Goal: Task Accomplishment & Management: Manage account settings

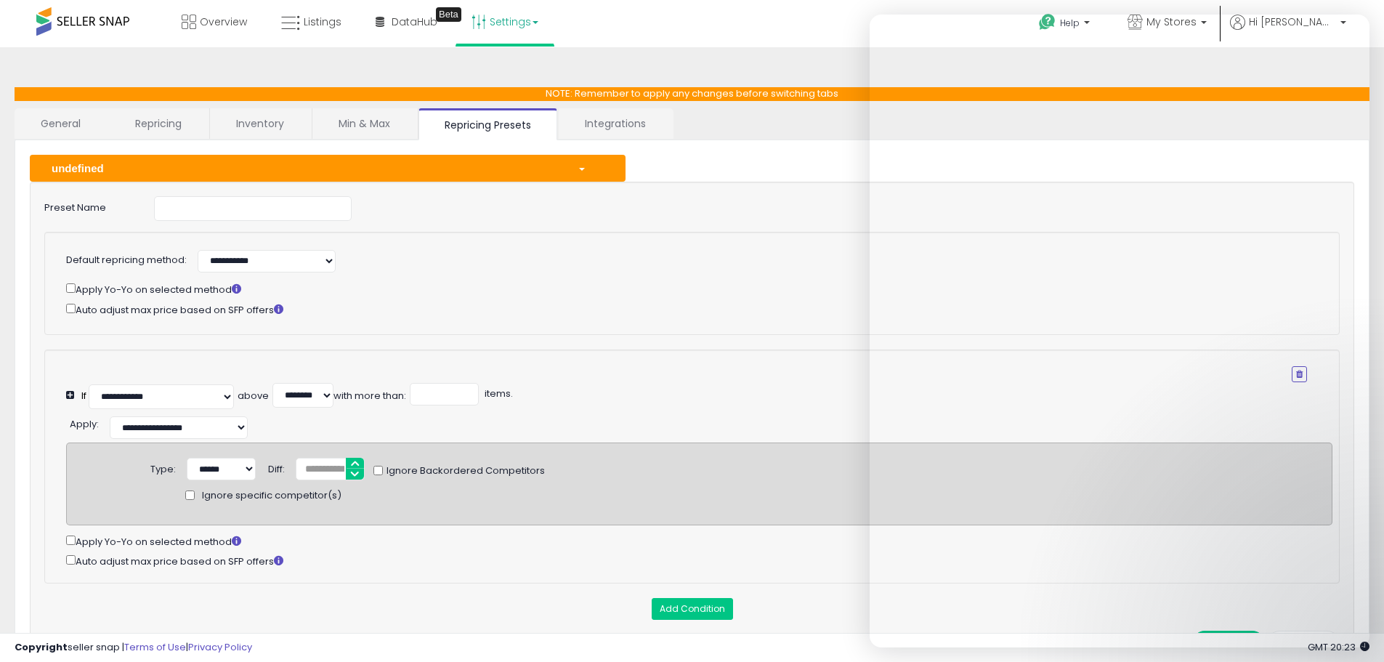
select select "**********"
select select "********"
select select "**********"
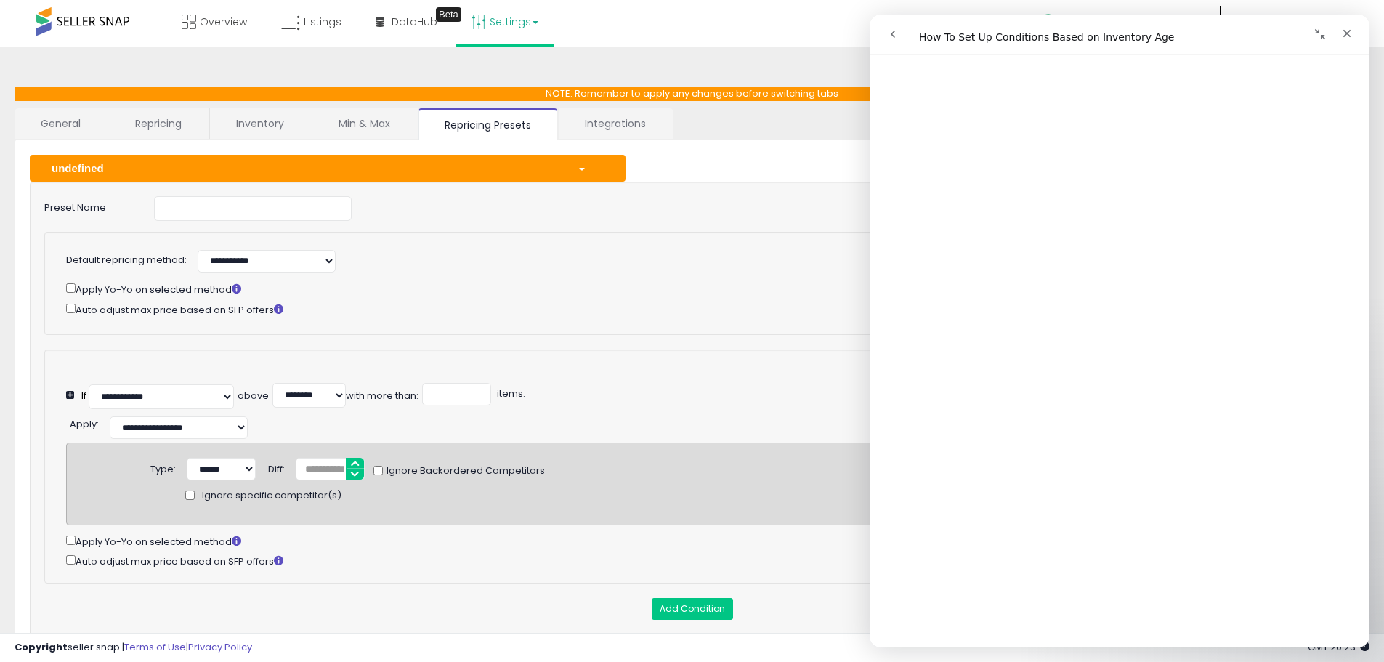
scroll to position [290, 0]
click at [1348, 33] on icon "Close" at bounding box center [1347, 34] width 8 height 8
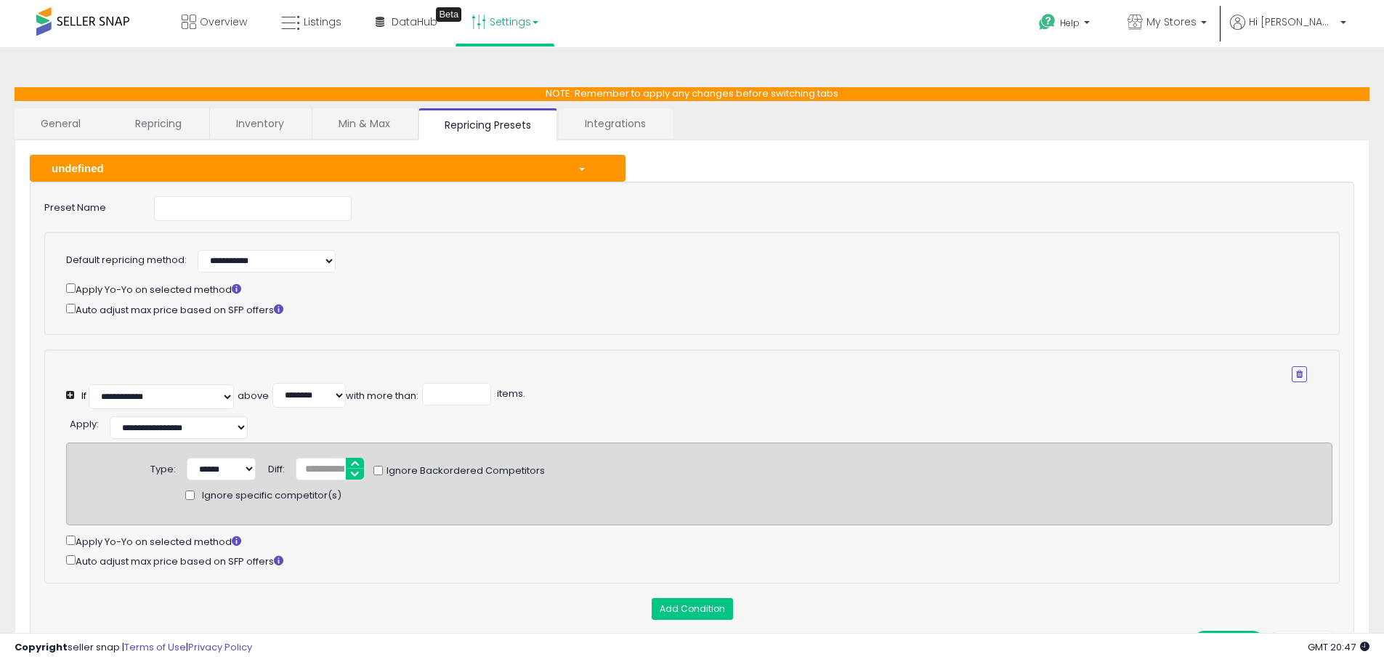
scroll to position [0, 0]
click at [1189, 17] on span "My Stores" at bounding box center [1171, 22] width 50 height 15
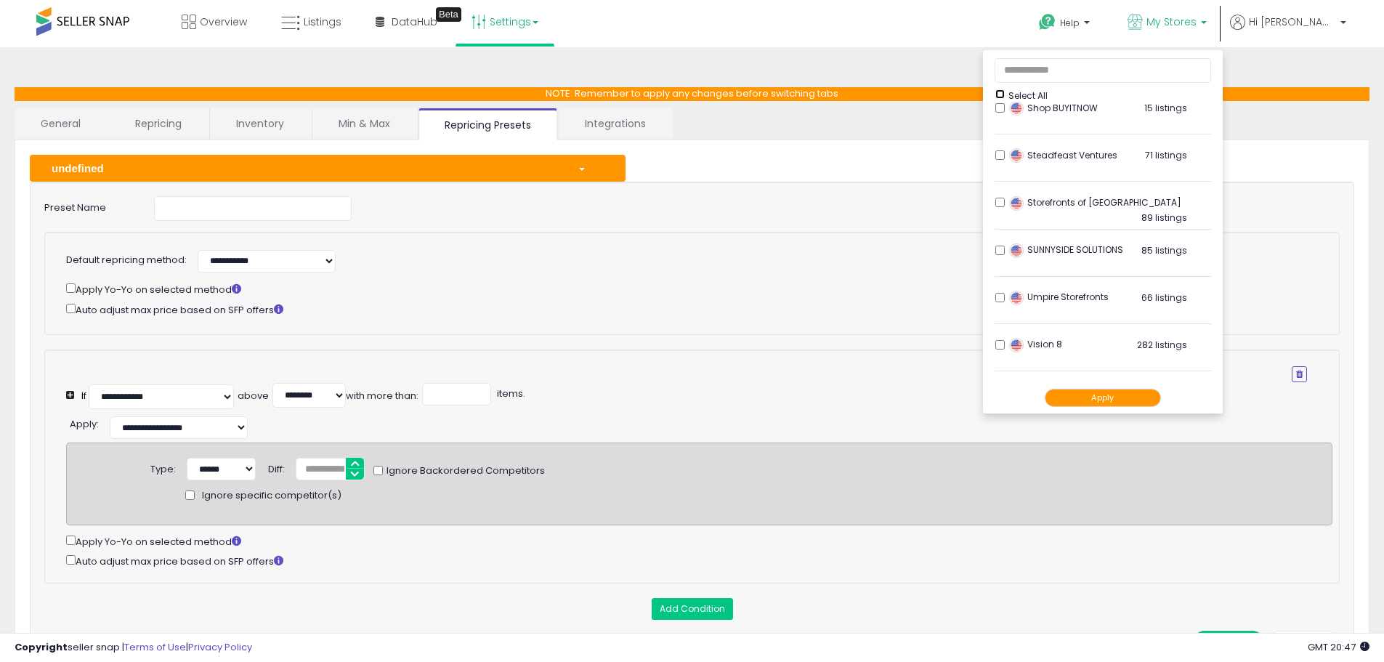
scroll to position [727, 0]
click at [1123, 206] on span "Storefronts of [GEOGRAPHIC_DATA]" at bounding box center [1095, 201] width 172 height 12
click at [1127, 398] on button "Apply" at bounding box center [1103, 398] width 116 height 18
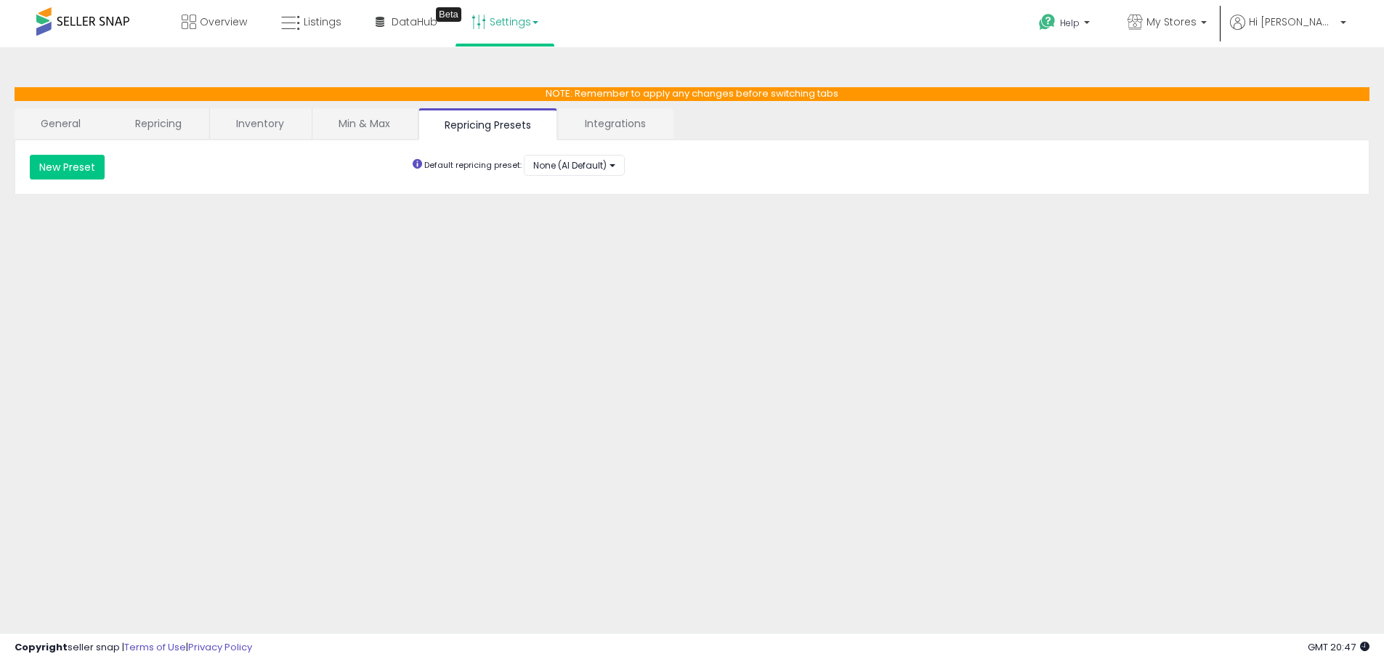
click at [541, 396] on div "**********" at bounding box center [692, 363] width 1370 height 603
click at [319, 23] on span "Listings" at bounding box center [323, 22] width 38 height 15
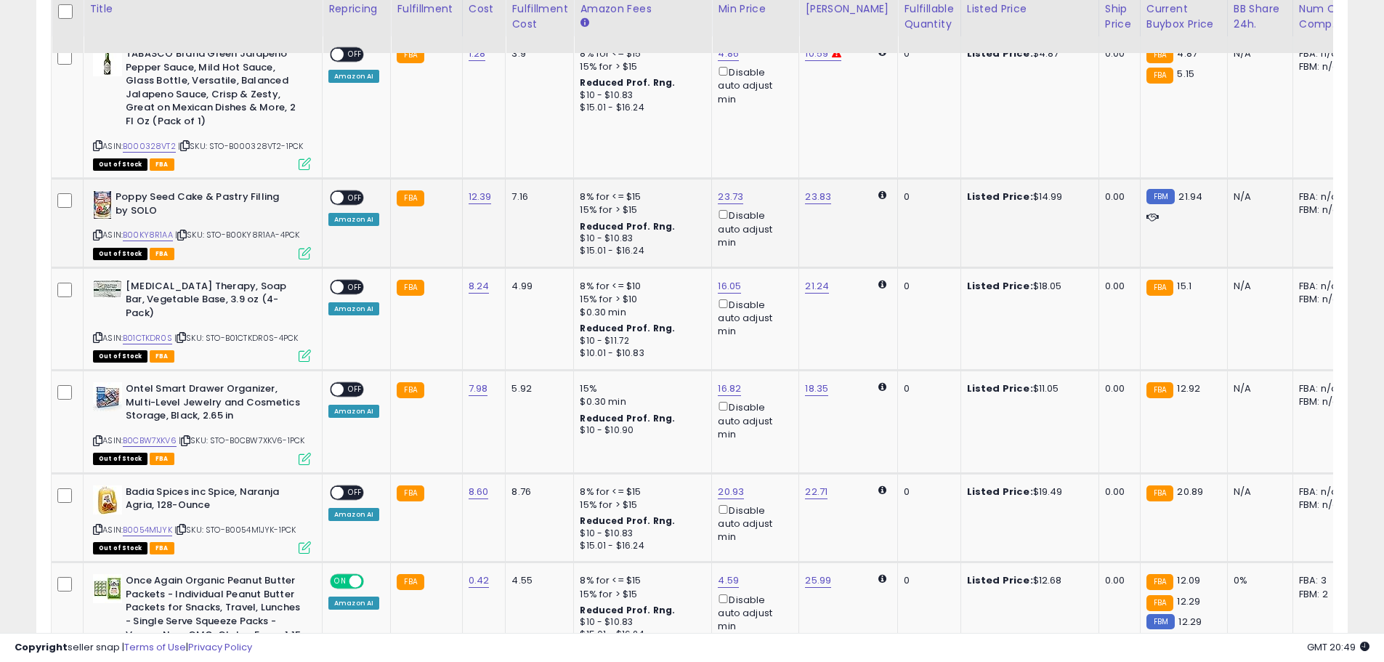
scroll to position [291, 0]
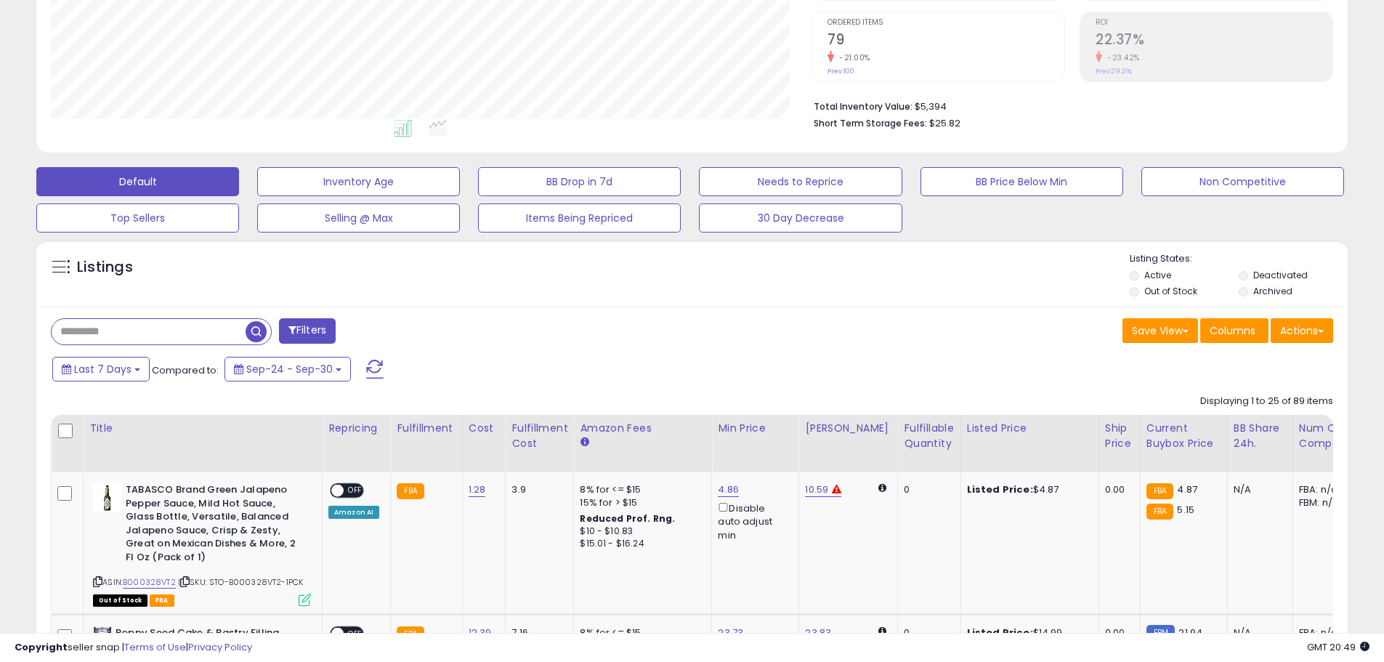
click at [1282, 277] on label "Deactivated" at bounding box center [1280, 275] width 54 height 12
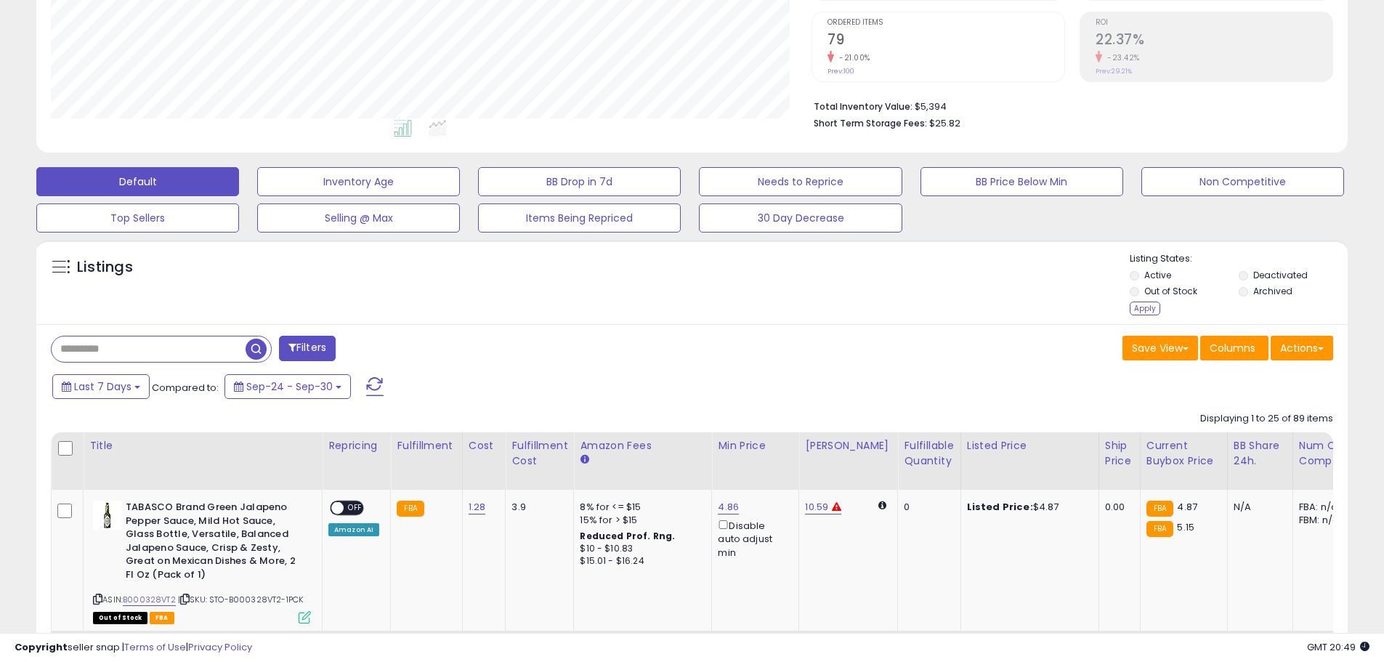
click at [1167, 274] on label "Active" at bounding box center [1157, 275] width 27 height 12
click at [1158, 289] on label "Out of Stock" at bounding box center [1170, 291] width 53 height 12
click at [1148, 307] on div "Apply" at bounding box center [1145, 309] width 31 height 14
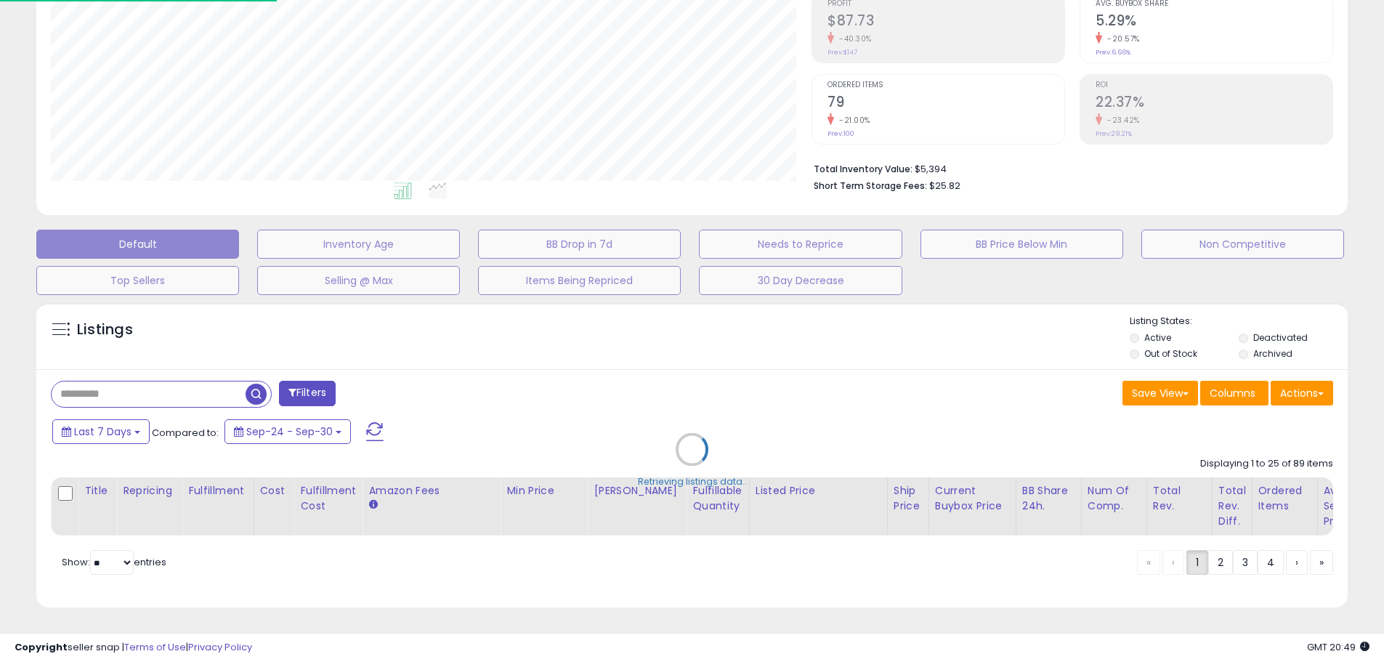
scroll to position [298, 767]
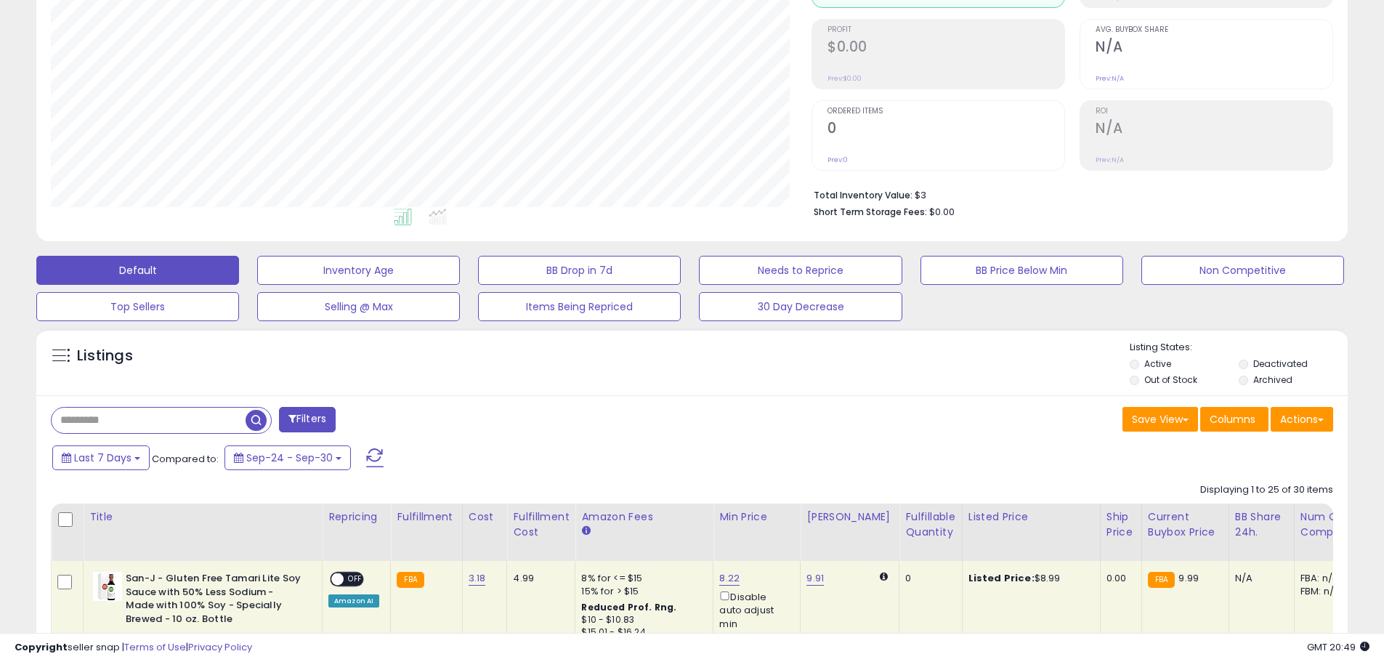
scroll to position [0, 0]
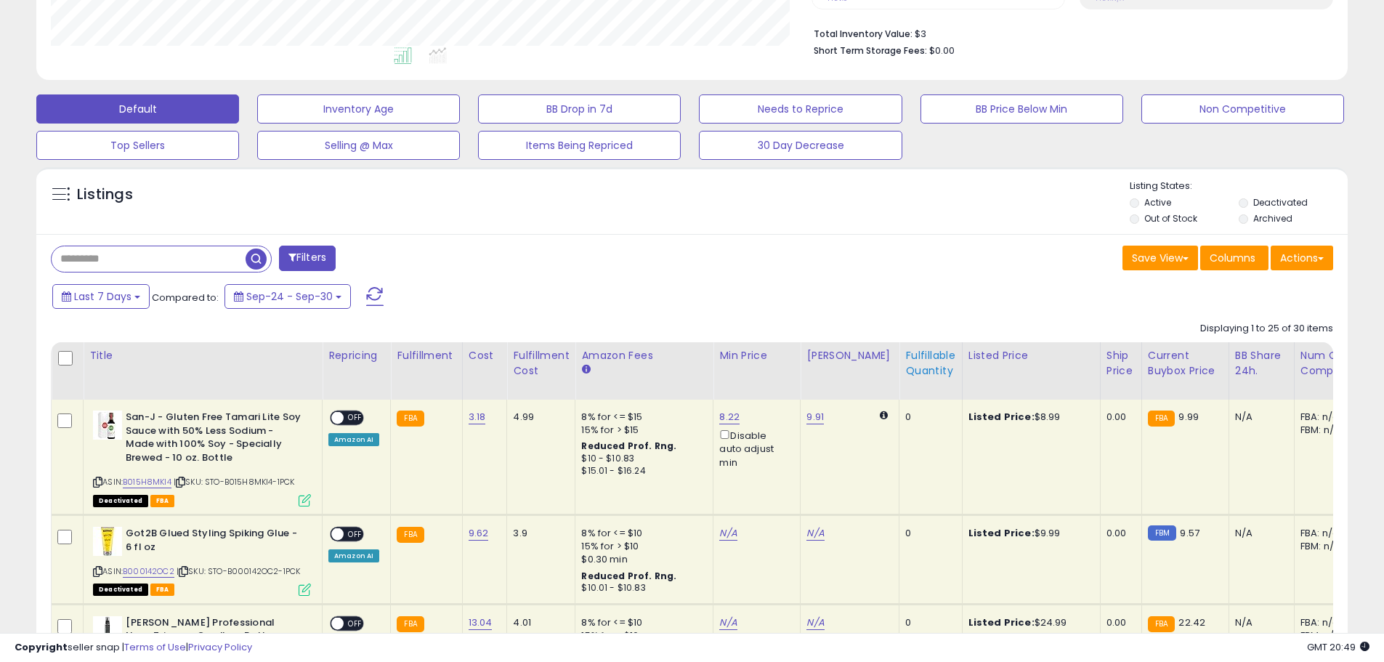
click at [927, 360] on div "Fulfillable Quantity" at bounding box center [930, 363] width 50 height 31
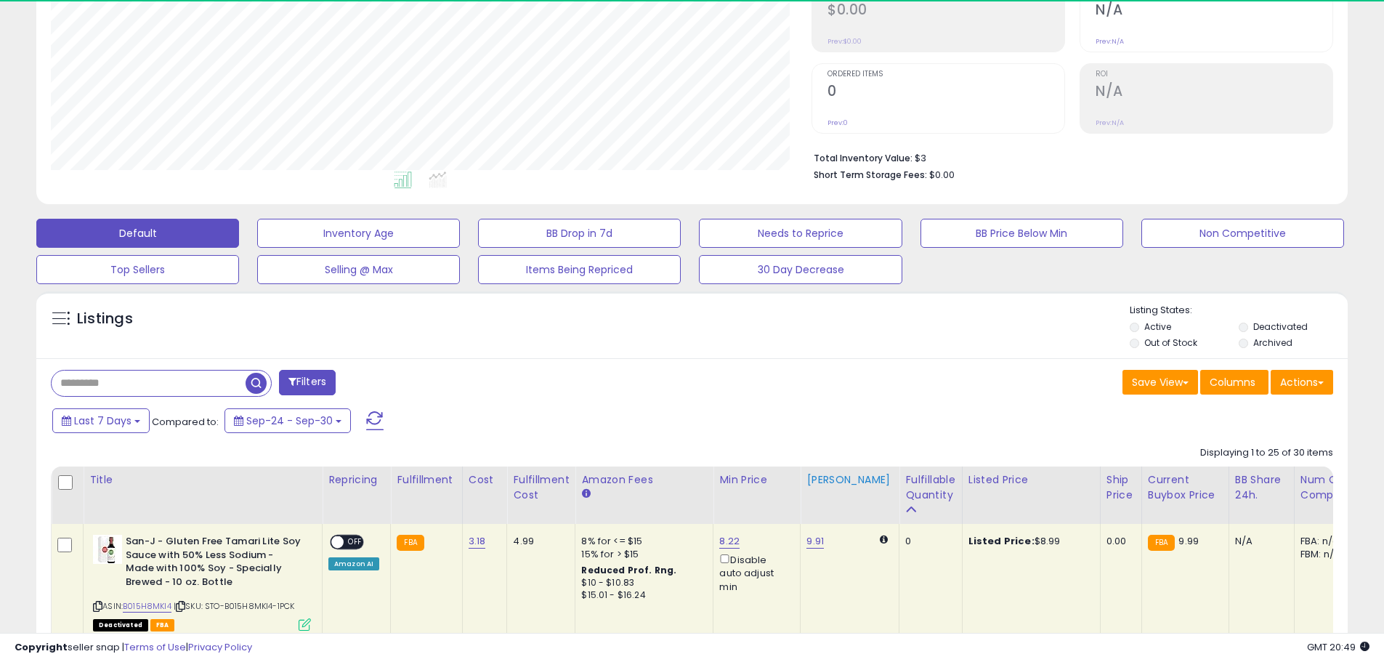
scroll to position [363, 0]
